Goal: Task Accomplishment & Management: Use online tool/utility

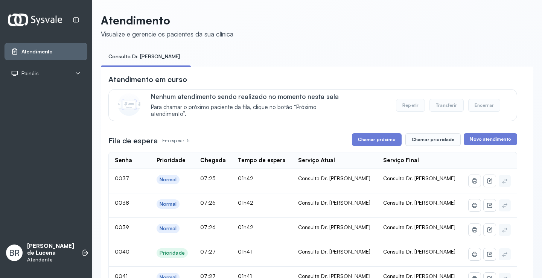
click at [239, 20] on header "Atendimento Visualize e gerencie os pacientes da sua clínica" at bounding box center [317, 26] width 432 height 25
click at [386, 144] on button "Chamar próximo" at bounding box center [377, 139] width 50 height 13
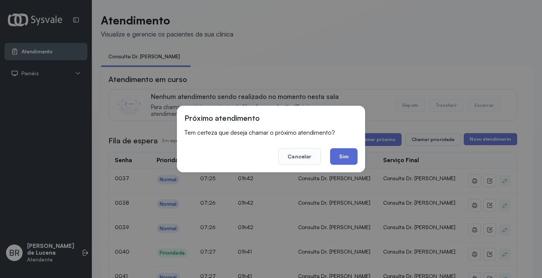
click at [348, 157] on button "Sim" at bounding box center [343, 156] width 27 height 17
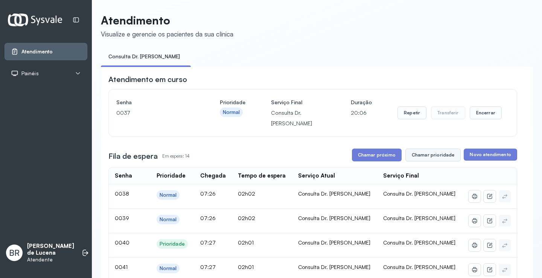
click at [438, 158] on button "Chamar prioridade" at bounding box center [434, 155] width 56 height 13
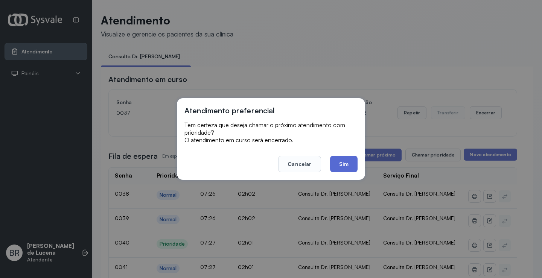
click at [344, 165] on button "Sim" at bounding box center [343, 164] width 27 height 17
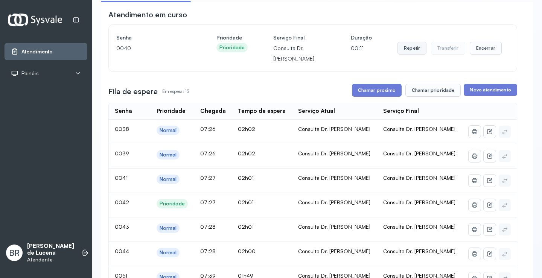
scroll to position [56, 0]
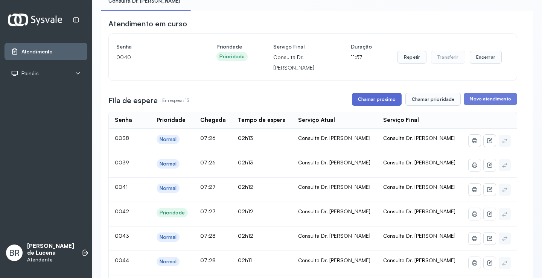
click at [391, 99] on button "Chamar próximo" at bounding box center [377, 99] width 50 height 13
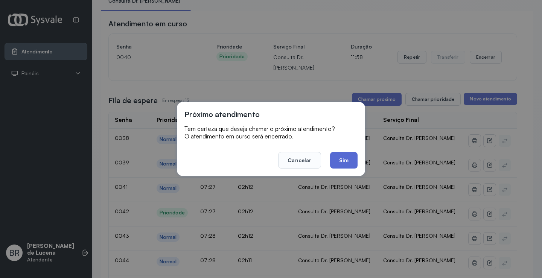
click at [351, 161] on button "Sim" at bounding box center [343, 160] width 27 height 17
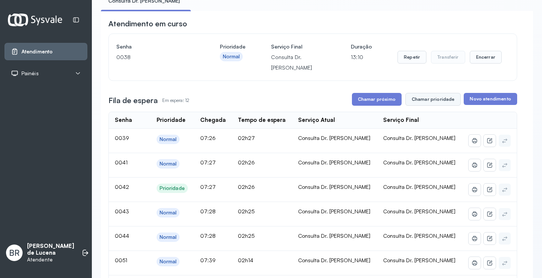
click at [420, 96] on button "Chamar prioridade" at bounding box center [434, 99] width 56 height 13
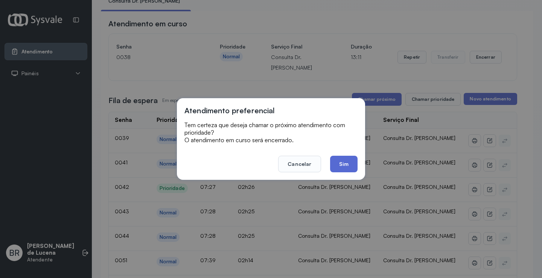
click at [342, 166] on button "Sim" at bounding box center [343, 164] width 27 height 17
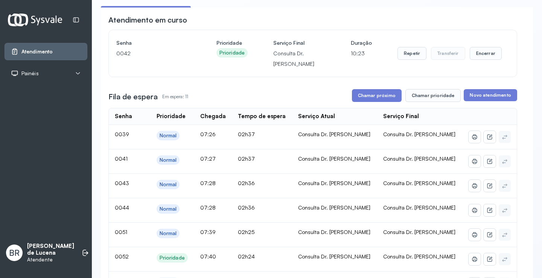
scroll to position [0, 0]
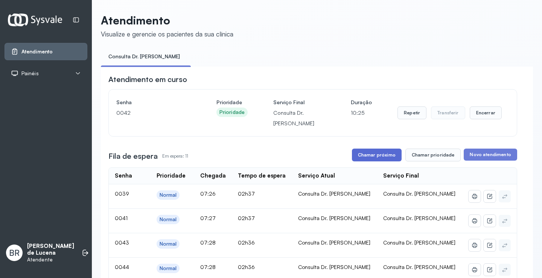
click at [387, 154] on button "Chamar próximo" at bounding box center [377, 155] width 50 height 13
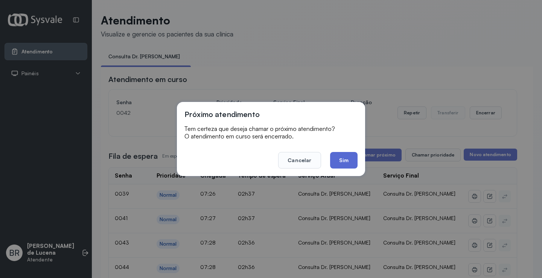
click at [348, 159] on button "Sim" at bounding box center [343, 160] width 27 height 17
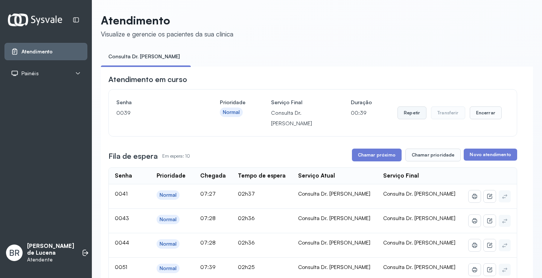
click at [401, 118] on button "Repetir" at bounding box center [412, 113] width 29 height 13
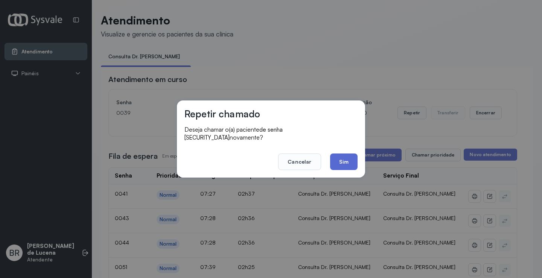
click at [336, 163] on button "Sim" at bounding box center [343, 162] width 27 height 17
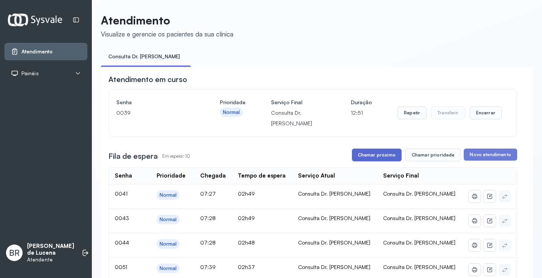
click at [388, 159] on button "Chamar próximo" at bounding box center [377, 155] width 50 height 13
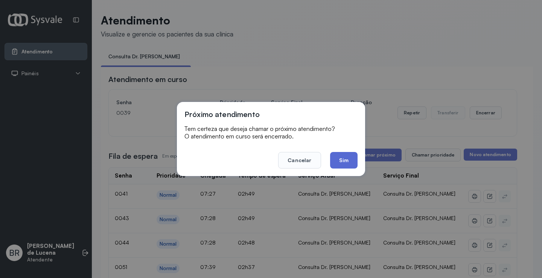
click at [347, 162] on button "Sim" at bounding box center [343, 160] width 27 height 17
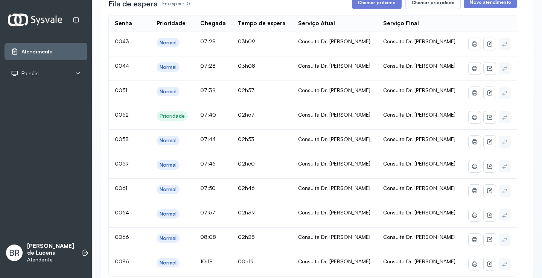
scroll to position [151, 0]
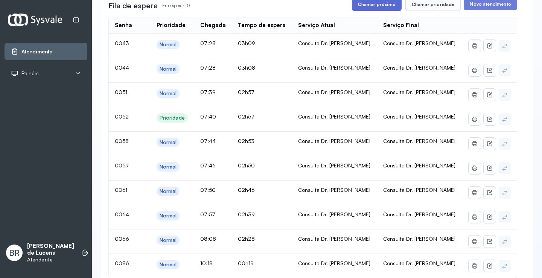
click at [380, 9] on button "Chamar próximo" at bounding box center [377, 4] width 50 height 13
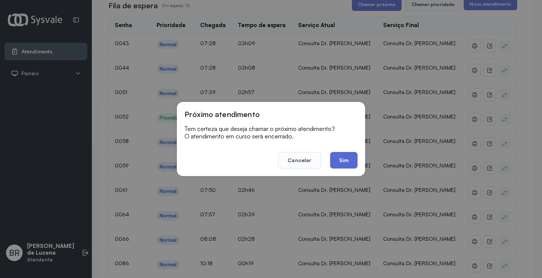
click at [344, 159] on button "Sim" at bounding box center [343, 160] width 27 height 17
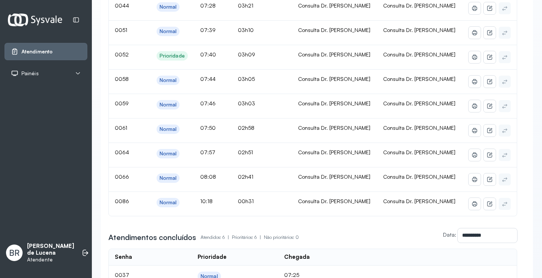
scroll to position [0, 0]
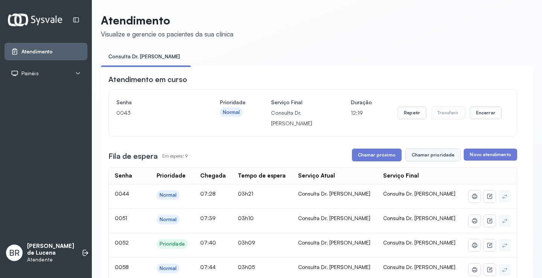
click at [423, 155] on button "Chamar prioridade" at bounding box center [434, 155] width 56 height 13
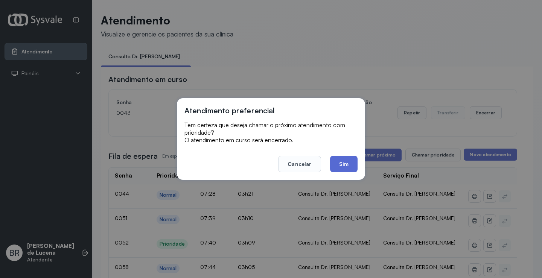
click at [348, 165] on button "Sim" at bounding box center [343, 164] width 27 height 17
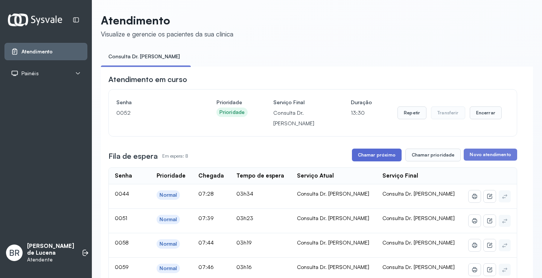
click at [367, 159] on button "Chamar próximo" at bounding box center [377, 155] width 50 height 13
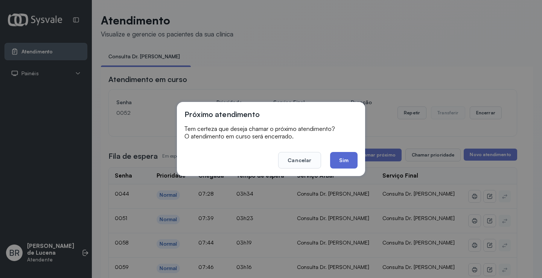
click at [345, 157] on button "Sim" at bounding box center [343, 160] width 27 height 17
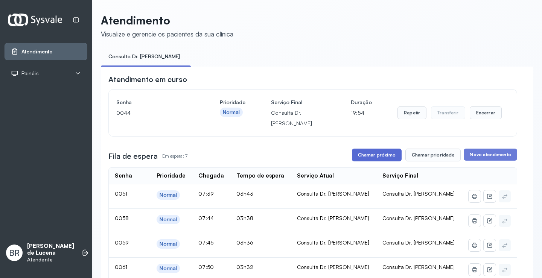
click at [374, 157] on button "Chamar próximo" at bounding box center [377, 155] width 50 height 13
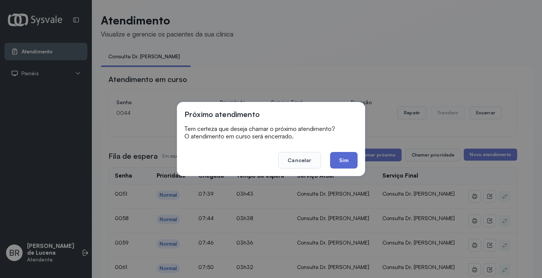
click at [352, 157] on button "Sim" at bounding box center [343, 160] width 27 height 17
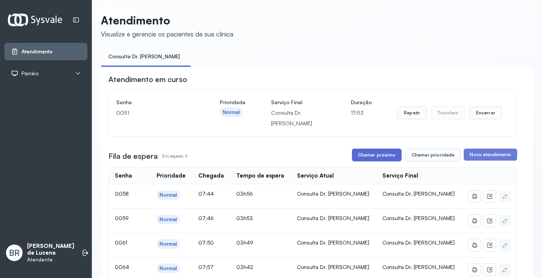
click at [375, 154] on button "Chamar próximo" at bounding box center [377, 155] width 50 height 13
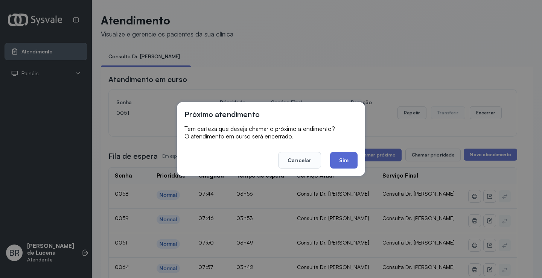
click at [354, 159] on button "Sim" at bounding box center [343, 160] width 27 height 17
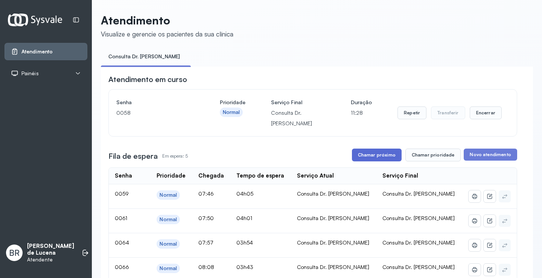
click at [383, 162] on button "Chamar próximo" at bounding box center [377, 155] width 50 height 13
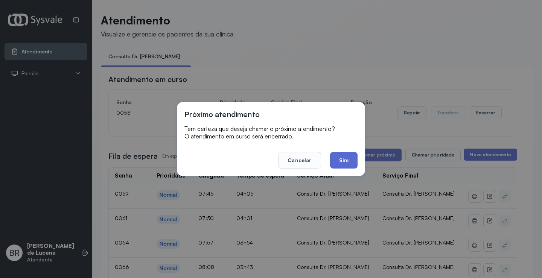
click at [351, 161] on button "Sim" at bounding box center [343, 160] width 27 height 17
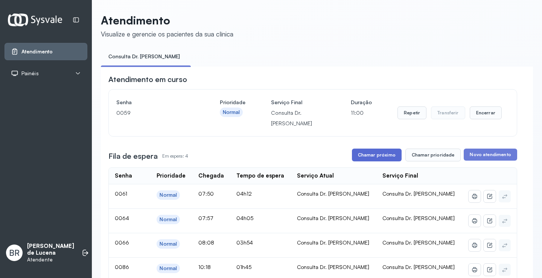
click at [371, 160] on button "Chamar próximo" at bounding box center [377, 155] width 50 height 13
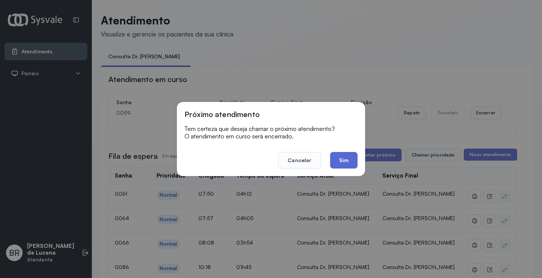
click at [343, 159] on button "Sim" at bounding box center [343, 160] width 27 height 17
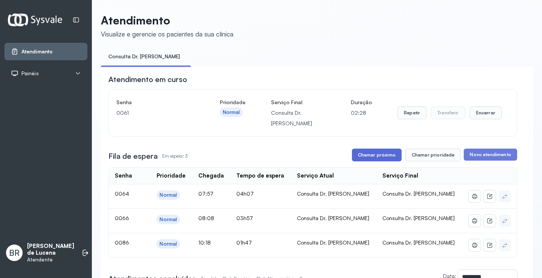
click at [382, 160] on button "Chamar próximo" at bounding box center [377, 155] width 50 height 13
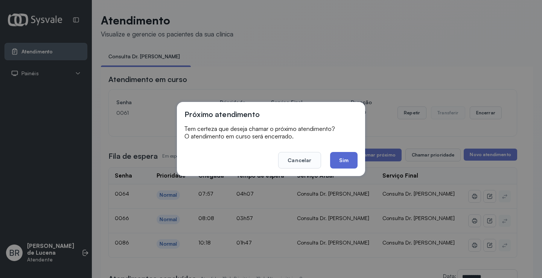
click at [348, 164] on button "Sim" at bounding box center [343, 160] width 27 height 17
